Goal: Book appointment/travel/reservation

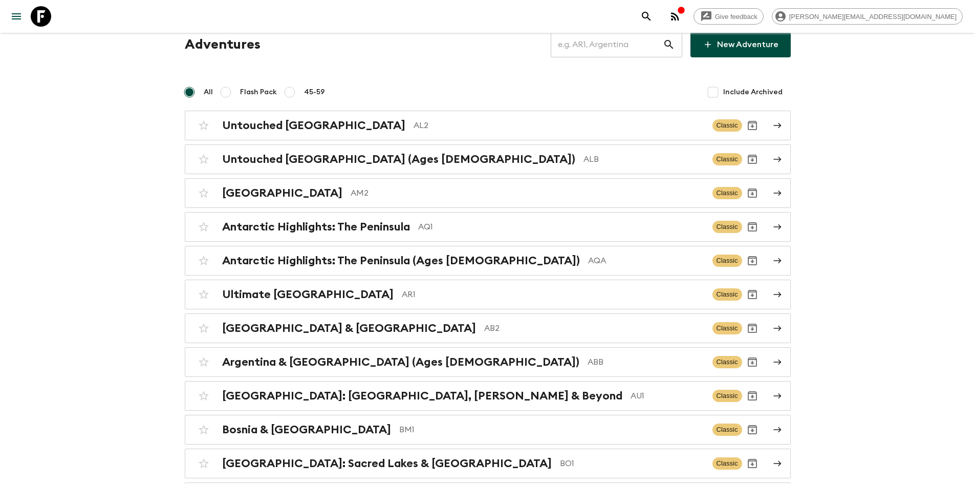
scroll to position [40, 0]
click at [417, 297] on p "AR1" at bounding box center [553, 294] width 302 height 12
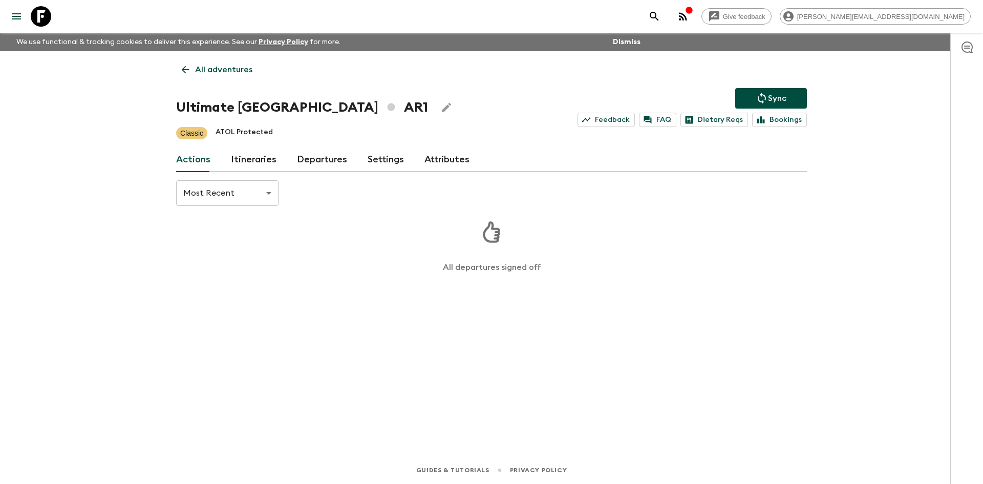
click at [266, 162] on link "Itineraries" at bounding box center [254, 159] width 46 height 25
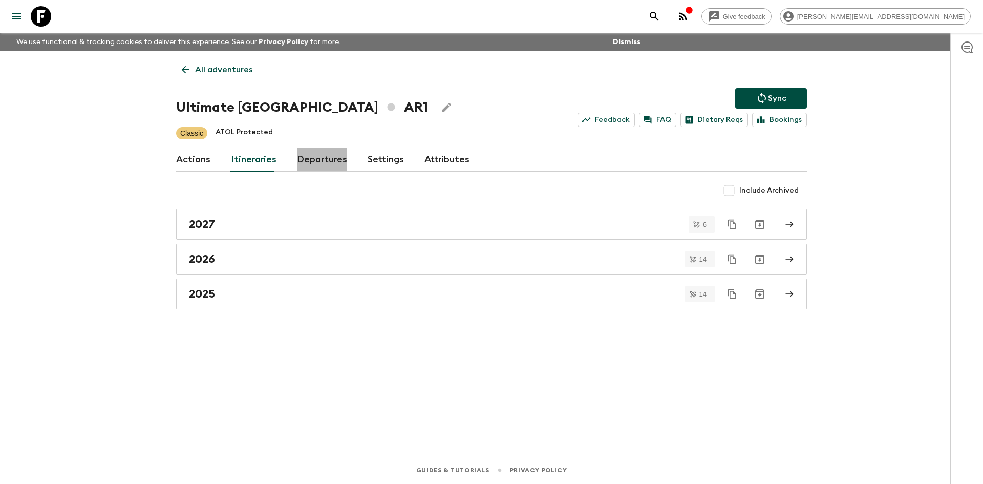
click at [322, 163] on link "Departures" at bounding box center [322, 159] width 50 height 25
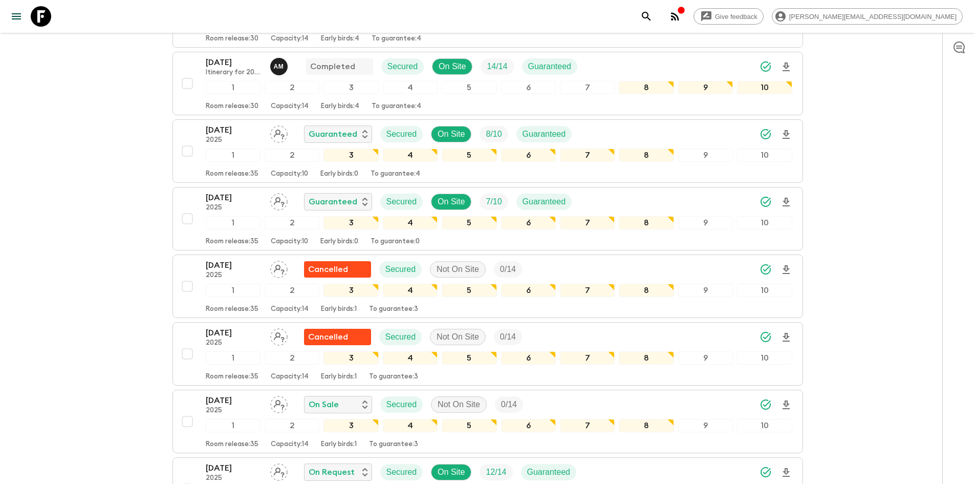
scroll to position [334, 0]
